Goal: Find specific page/section: Find specific page/section

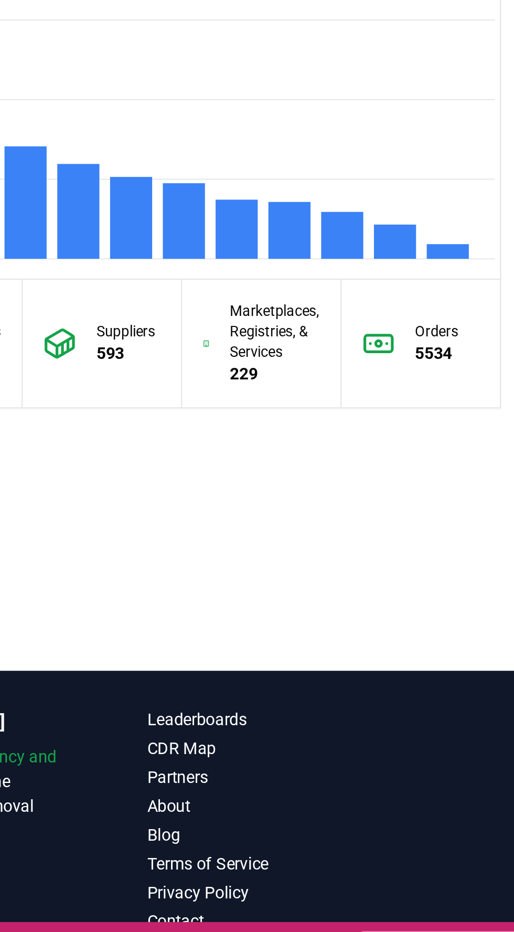
scroll to position [632, 0]
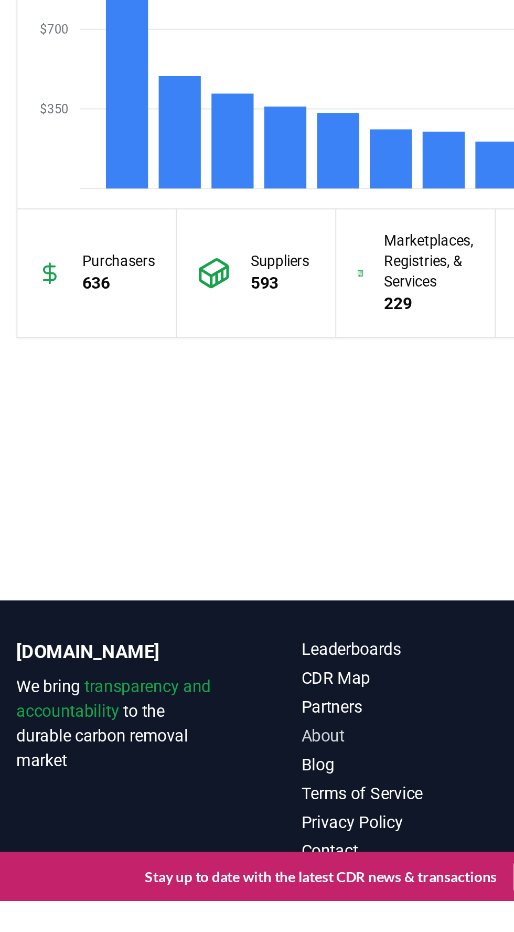
click at [166, 854] on link "About" at bounding box center [205, 848] width 103 height 13
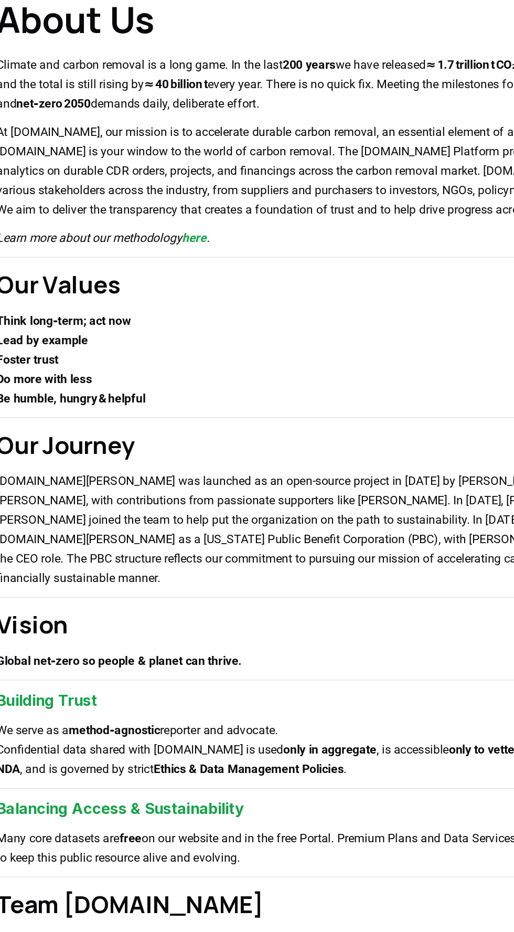
scroll to position [37, 0]
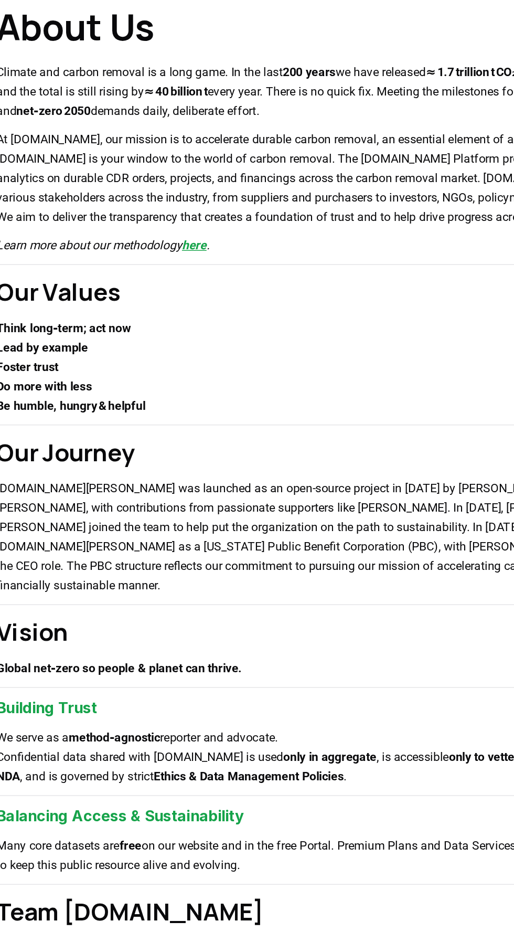
click at [166, 237] on link "here" at bounding box center [169, 236] width 17 height 10
